Goal: Task Accomplishment & Management: Use online tool/utility

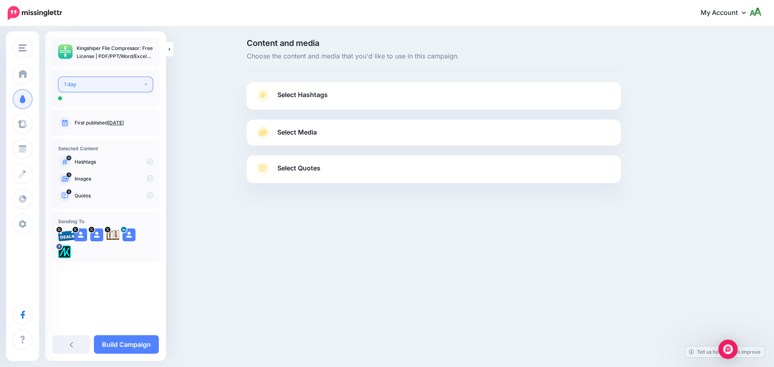
click at [110, 78] on button "1 day" at bounding box center [105, 85] width 95 height 16
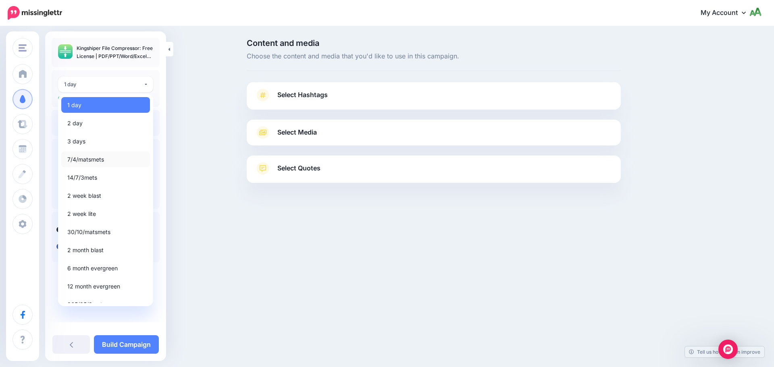
click at [101, 163] on span "7/4/matsmets" at bounding box center [85, 160] width 37 height 10
select select "*****"
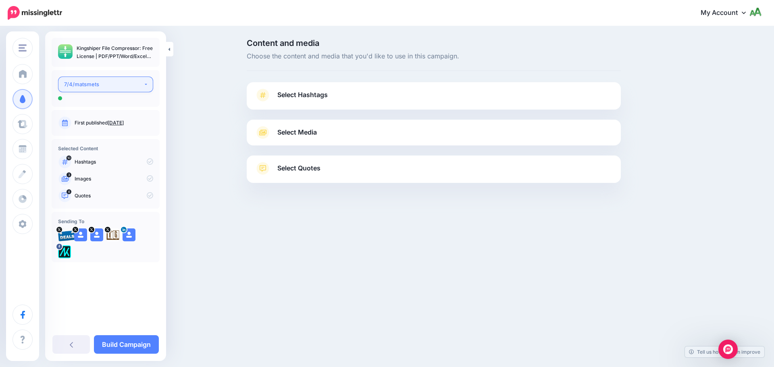
click at [106, 86] on div "7/4/matsmets" at bounding box center [103, 84] width 79 height 9
click at [92, 83] on div "7/4/matsmets" at bounding box center [103, 84] width 79 height 9
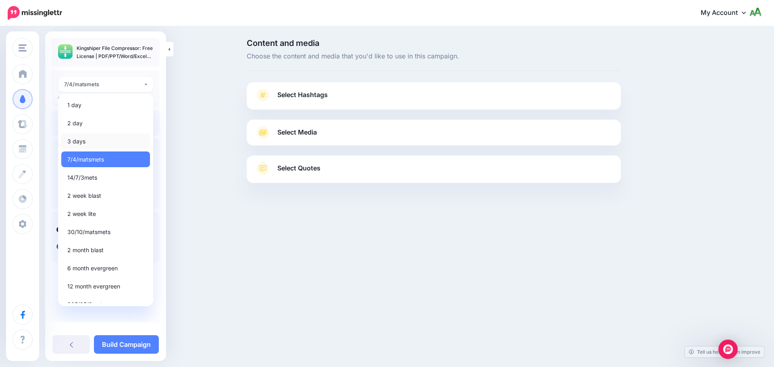
click at [86, 136] on link "3 days" at bounding box center [105, 141] width 89 height 16
select select "******"
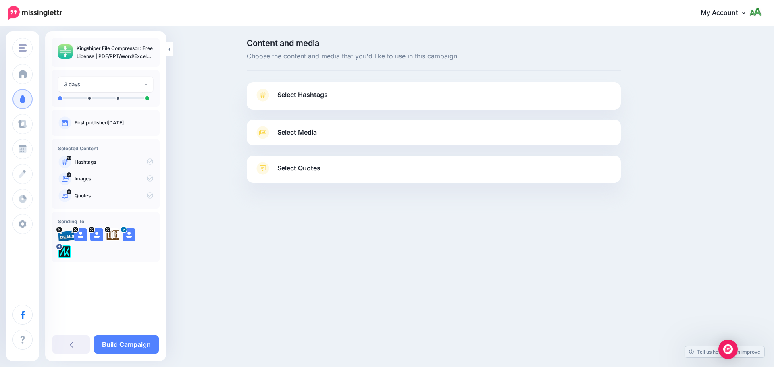
click at [313, 94] on span "Select Hashtags" at bounding box center [302, 94] width 50 height 11
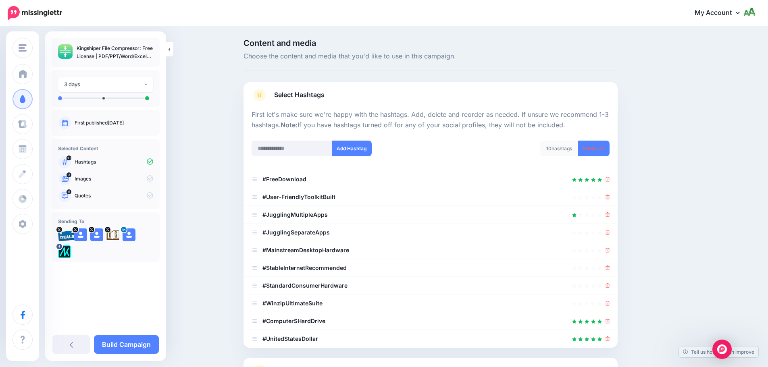
scroll to position [77, 0]
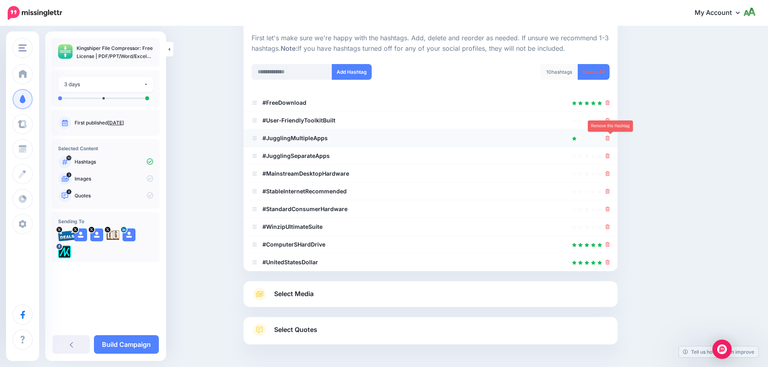
click at [608, 137] on icon at bounding box center [607, 138] width 4 height 5
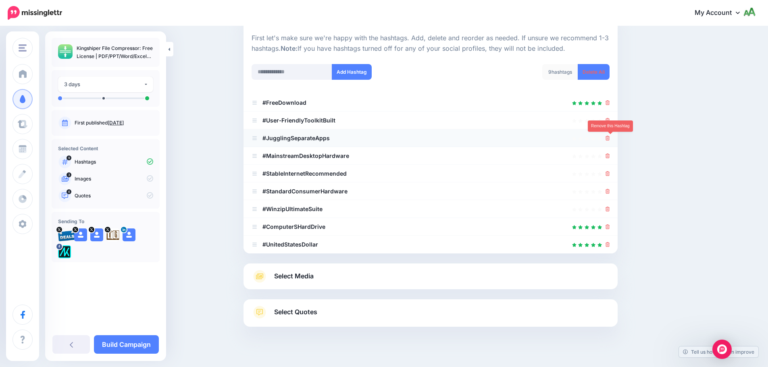
click at [608, 139] on icon at bounding box center [607, 138] width 4 height 5
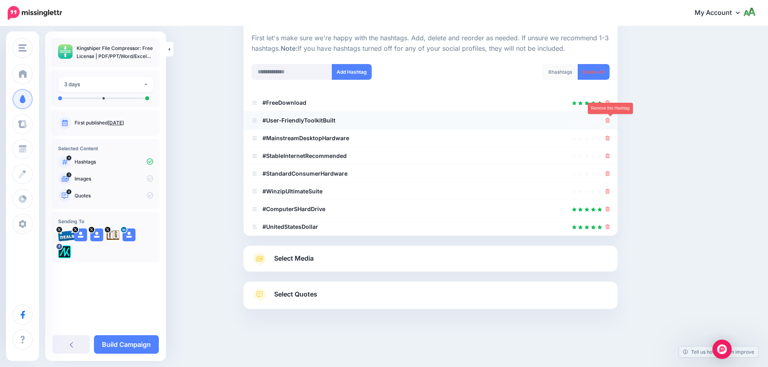
click at [610, 122] on icon at bounding box center [607, 120] width 4 height 5
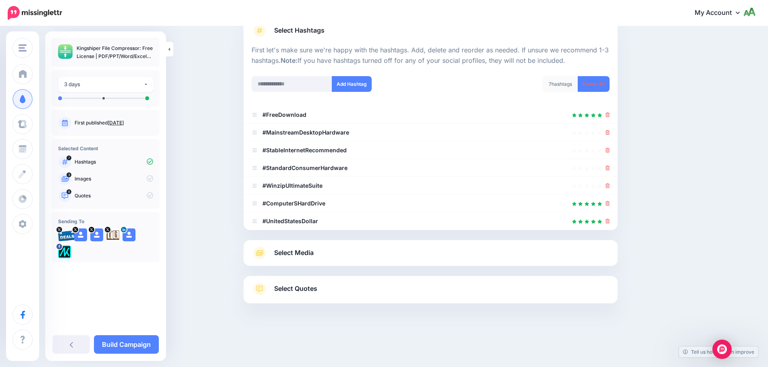
scroll to position [64, 0]
click at [609, 222] on icon at bounding box center [607, 221] width 4 height 5
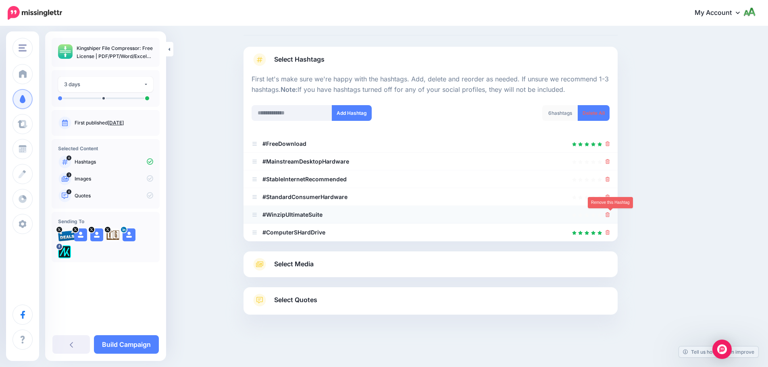
drag, startPoint x: 612, startPoint y: 213, endPoint x: 612, endPoint y: 209, distance: 4.0
click at [610, 213] on icon at bounding box center [607, 214] width 4 height 5
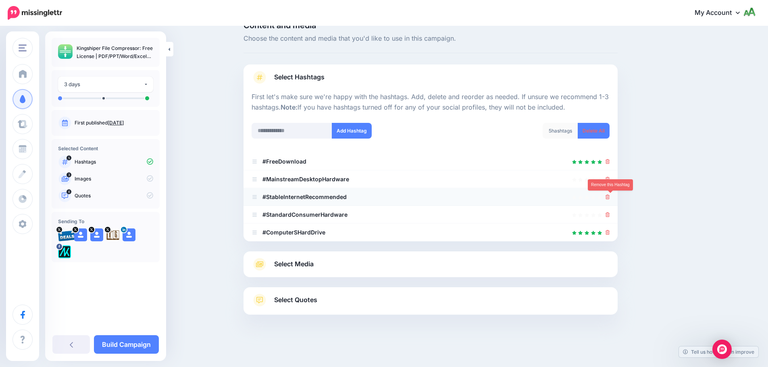
click at [610, 194] on link at bounding box center [607, 196] width 4 height 7
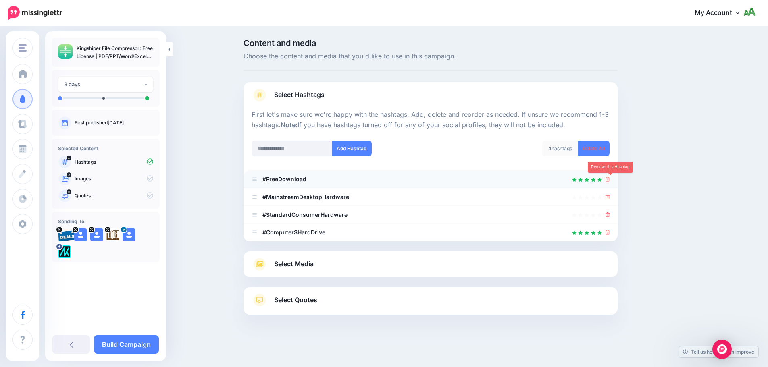
scroll to position [0, 0]
click at [611, 180] on icon at bounding box center [610, 179] width 4 height 5
click at [611, 180] on link at bounding box center [608, 179] width 9 height 7
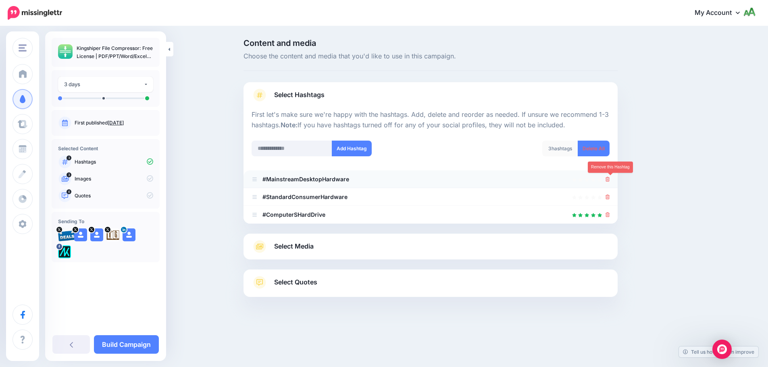
click at [610, 176] on link at bounding box center [607, 179] width 4 height 7
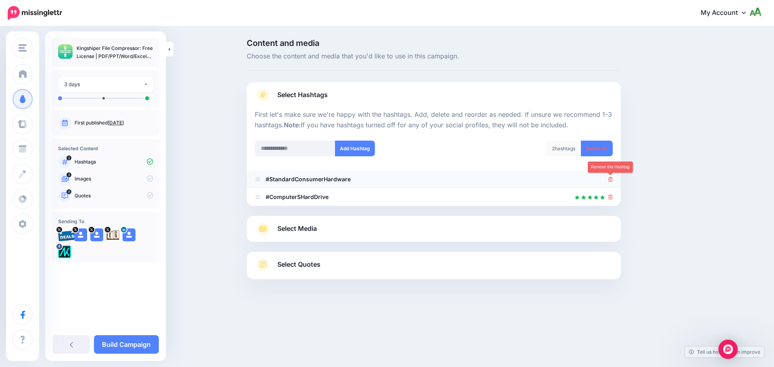
click at [611, 181] on icon at bounding box center [610, 179] width 4 height 5
click at [316, 144] on input "text" at bounding box center [295, 149] width 81 height 16
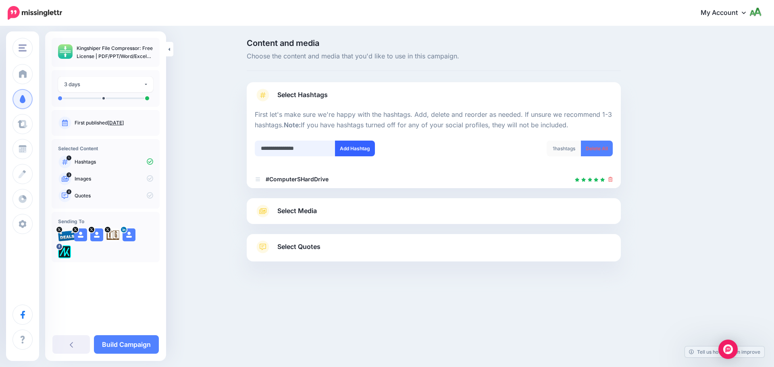
type input "**********"
click at [342, 154] on button "Add Hashtag" at bounding box center [355, 149] width 40 height 16
click at [310, 148] on input "text" at bounding box center [295, 149] width 81 height 16
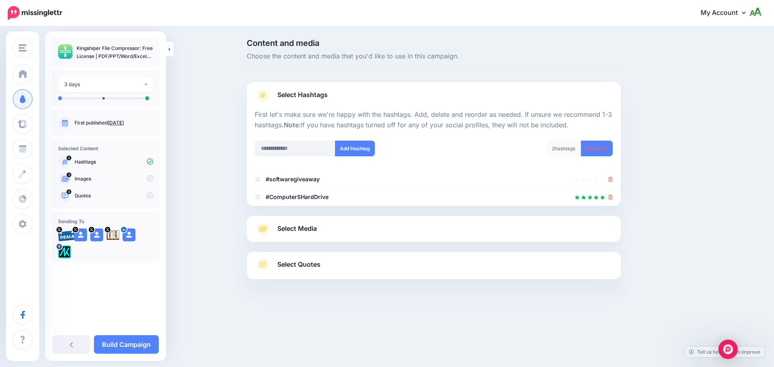
click at [318, 228] on link "Select Media" at bounding box center [434, 228] width 358 height 13
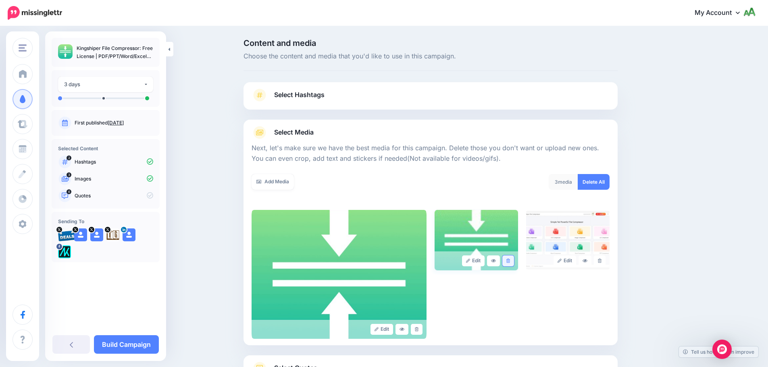
click at [510, 263] on icon at bounding box center [508, 261] width 4 height 4
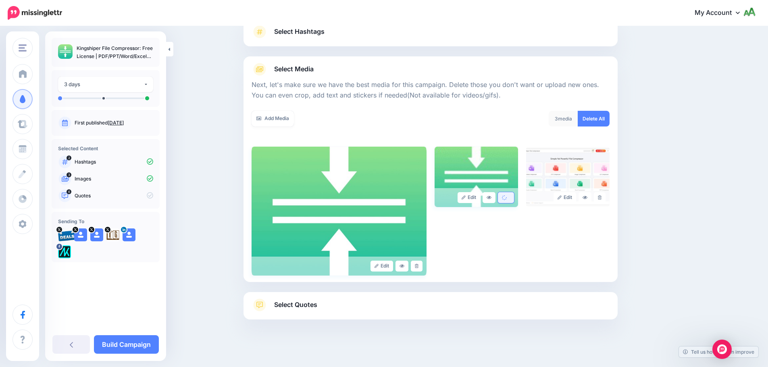
scroll to position [68, 0]
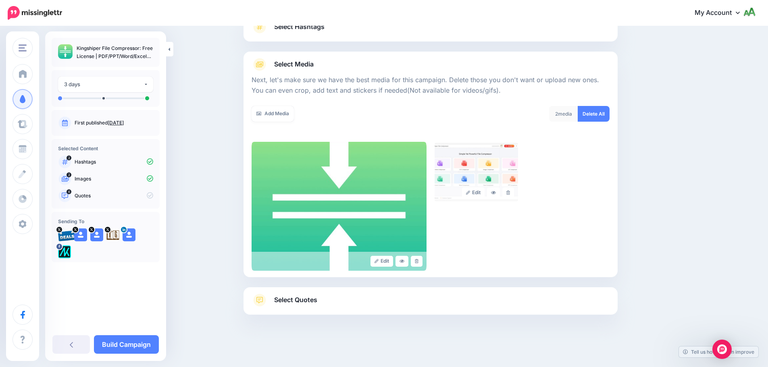
click at [322, 297] on link "Select Quotes" at bounding box center [430, 304] width 358 height 21
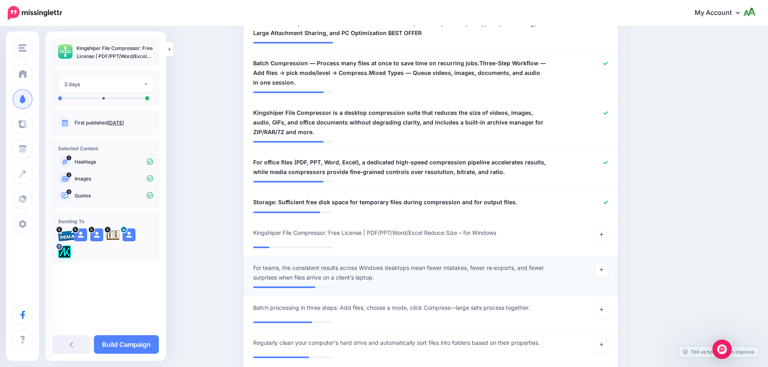
scroll to position [511, 0]
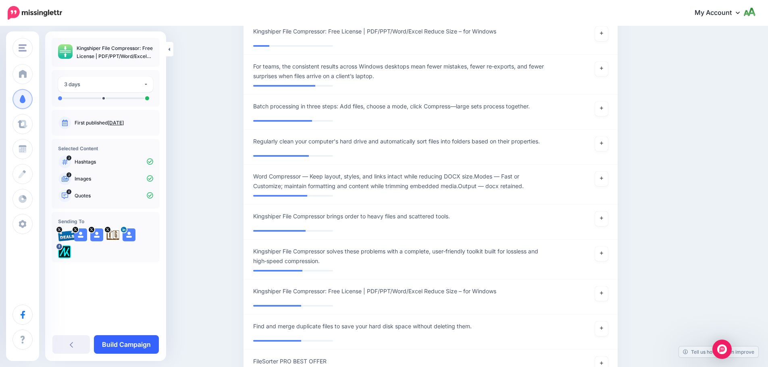
click at [129, 346] on link "Build Campaign" at bounding box center [126, 344] width 65 height 19
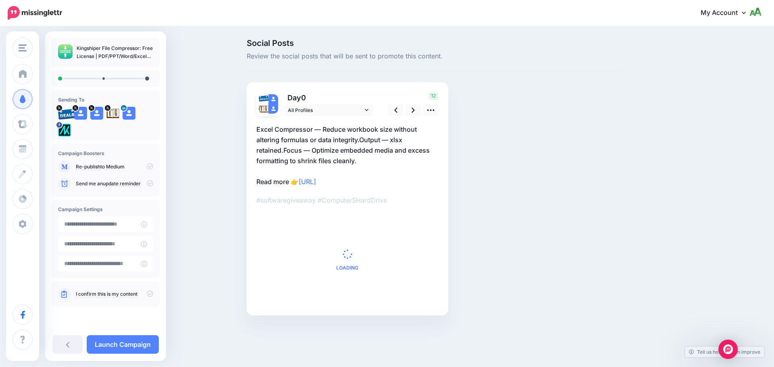
click at [148, 183] on icon at bounding box center [150, 183] width 6 height 6
click at [149, 183] on icon at bounding box center [150, 183] width 6 height 6
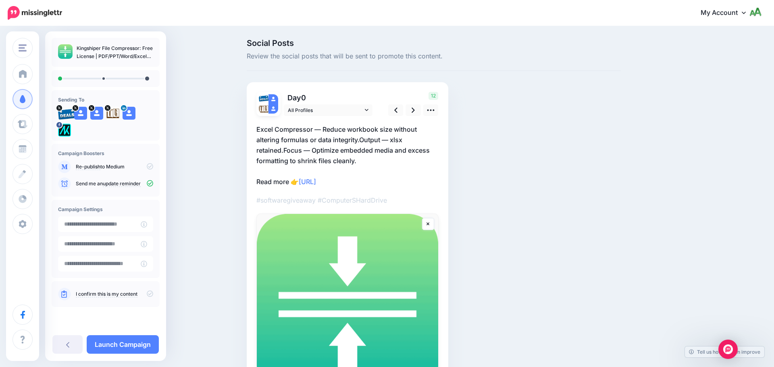
click at [148, 293] on icon at bounding box center [150, 293] width 6 height 6
click at [417, 112] on link at bounding box center [412, 110] width 15 height 12
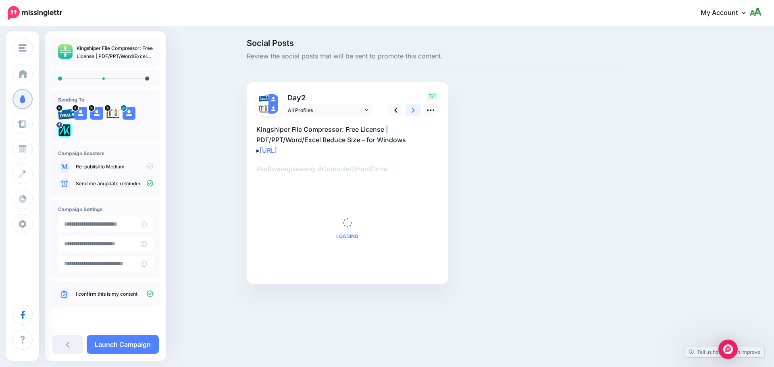
click at [417, 112] on link at bounding box center [412, 110] width 15 height 12
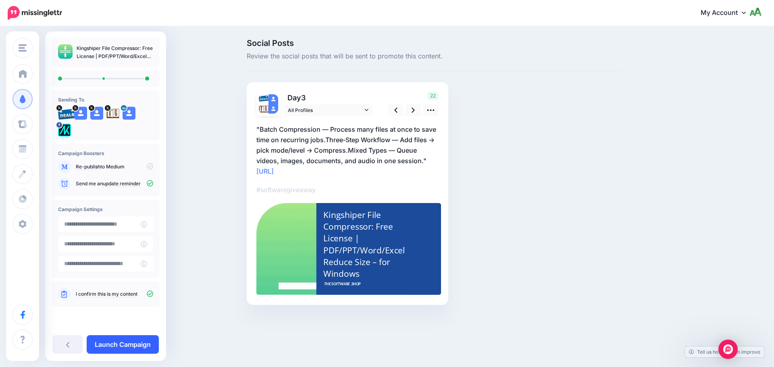
click at [105, 351] on link "Launch Campaign" at bounding box center [123, 344] width 72 height 19
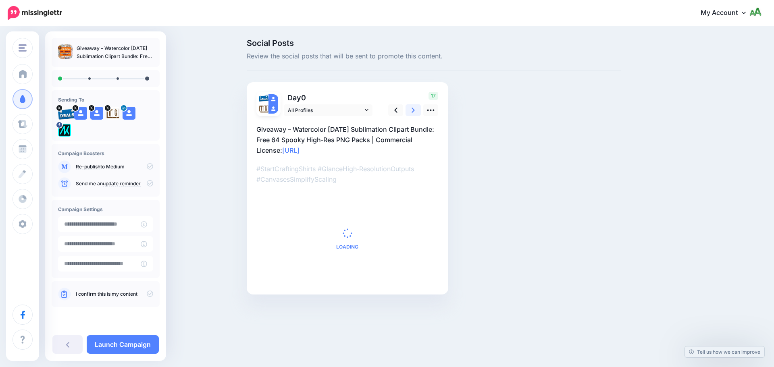
click at [415, 107] on link at bounding box center [412, 110] width 15 height 12
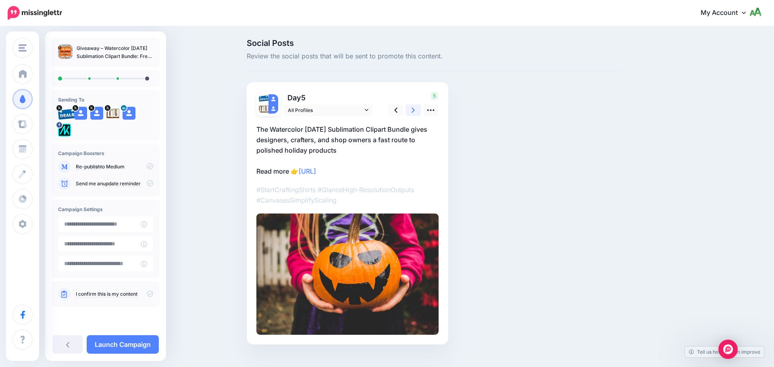
click at [415, 107] on link at bounding box center [412, 110] width 15 height 12
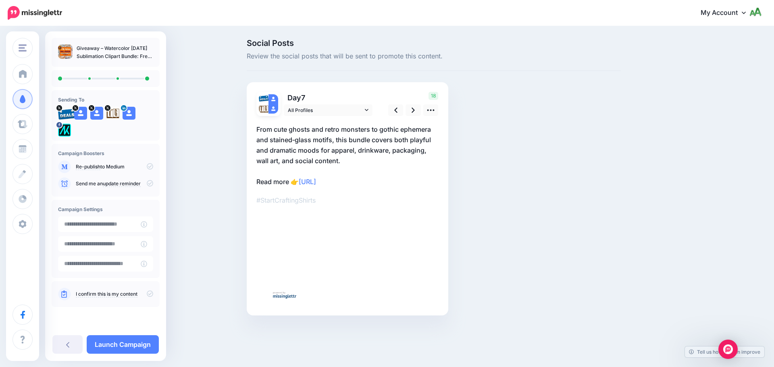
click at [147, 186] on icon at bounding box center [150, 183] width 6 height 6
click at [151, 290] on div "I confirm this is my content" at bounding box center [105, 294] width 95 height 13
click at [150, 295] on icon at bounding box center [150, 293] width 6 height 6
click at [142, 340] on link "Launch Campaign" at bounding box center [123, 344] width 72 height 19
